Goal: Navigation & Orientation: Find specific page/section

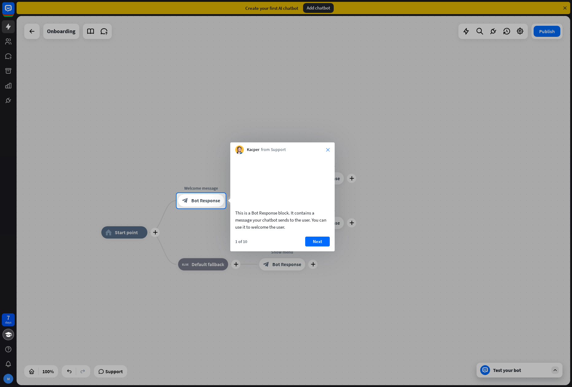
click at [326, 149] on icon "close" at bounding box center [328, 150] width 4 height 4
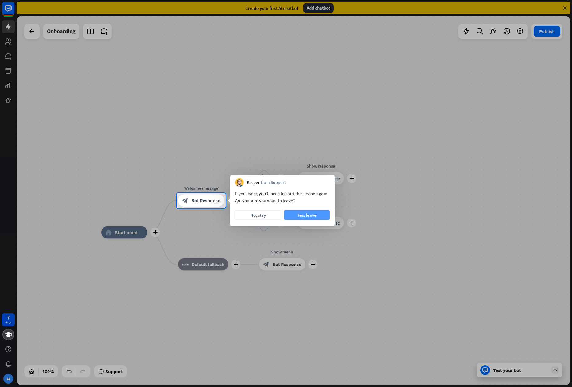
click at [300, 218] on button "Yes, leave" at bounding box center [307, 215] width 46 height 10
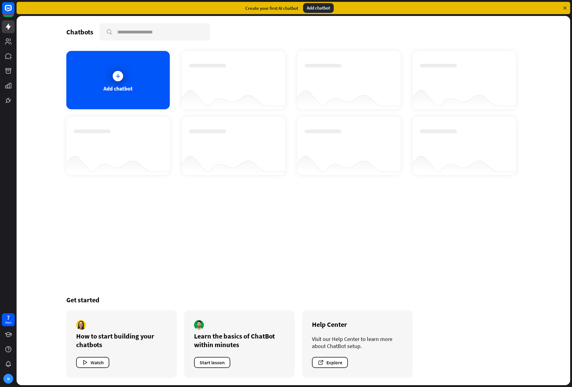
click at [146, 222] on div "Chatbots search Add chatbot Get started How to start building your chatbots Wat…" at bounding box center [293, 200] width 491 height 369
click at [11, 29] on icon at bounding box center [8, 26] width 7 height 7
click at [10, 12] on rect at bounding box center [9, 9] width 14 height 14
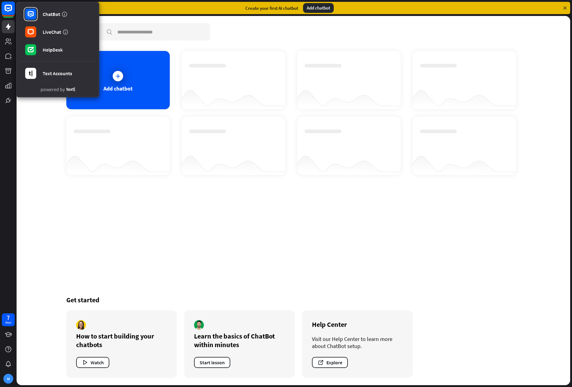
click at [10, 12] on rect at bounding box center [9, 9] width 14 height 14
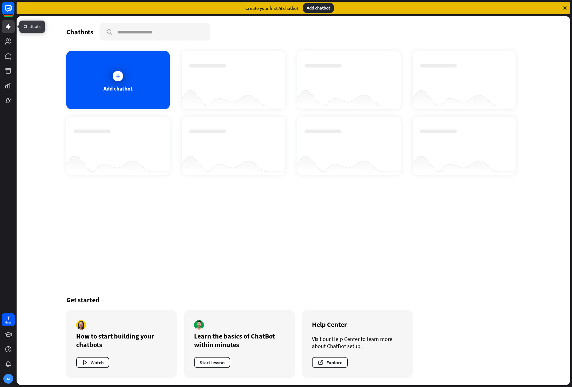
click at [10, 23] on icon at bounding box center [8, 26] width 7 height 7
click at [7, 37] on link at bounding box center [8, 41] width 13 height 13
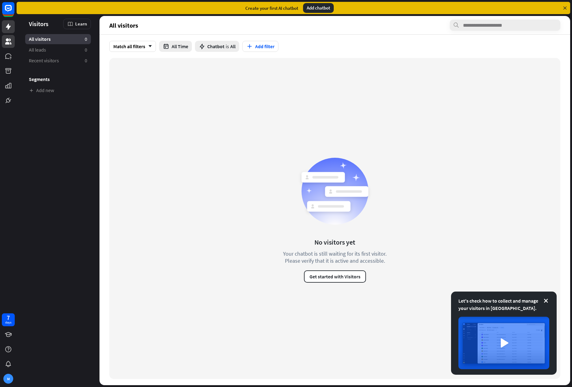
click at [9, 28] on icon at bounding box center [8, 26] width 7 height 7
